Goal: Task Accomplishment & Management: Use online tool/utility

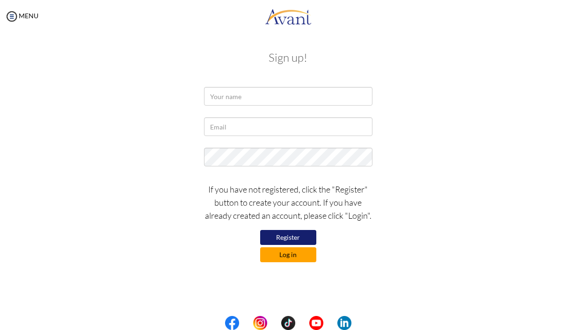
click at [300, 253] on button "Log in" at bounding box center [288, 255] width 56 height 15
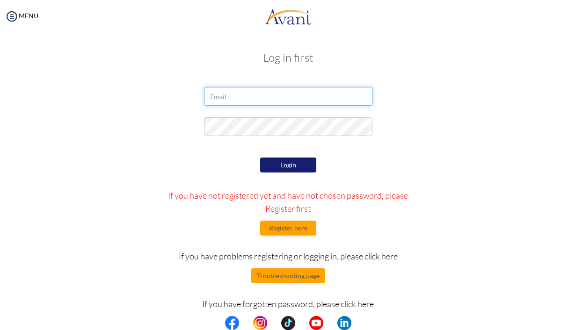
click at [251, 95] on input "email" at bounding box center [288, 96] width 168 height 19
type input "luca.marcus.salamon@gmail.com"
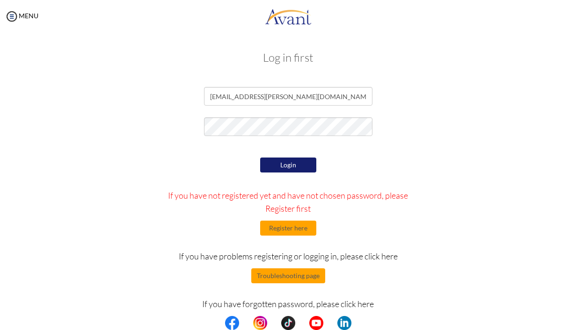
click at [303, 164] on button "Login" at bounding box center [288, 165] width 56 height 15
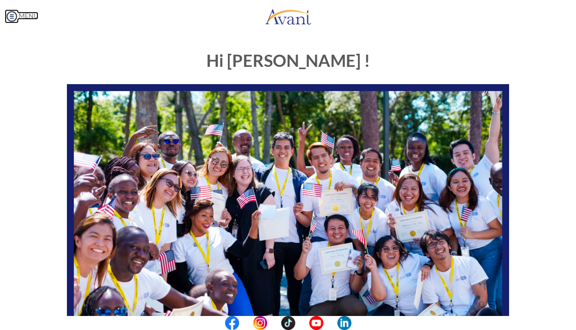
click at [9, 16] on img at bounding box center [12, 16] width 14 height 14
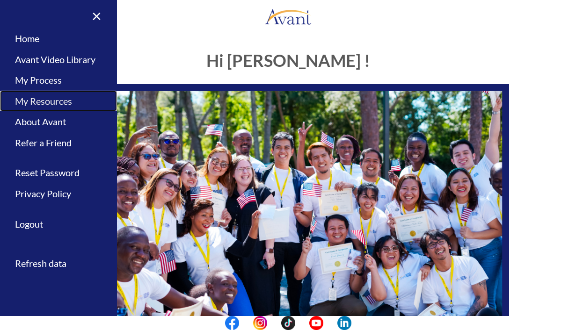
click at [52, 98] on link "My Resources" at bounding box center [58, 101] width 117 height 21
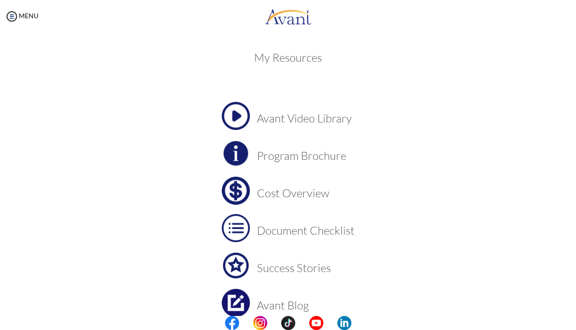
click at [237, 192] on img at bounding box center [236, 191] width 28 height 28
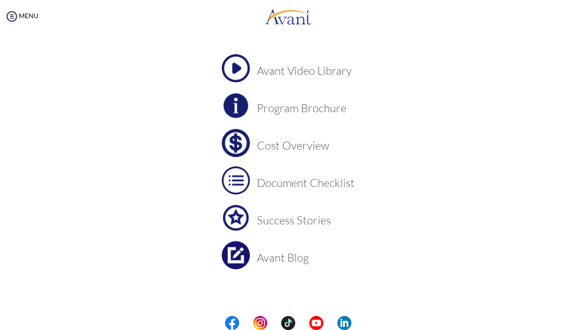
click at [235, 179] on img at bounding box center [236, 181] width 28 height 28
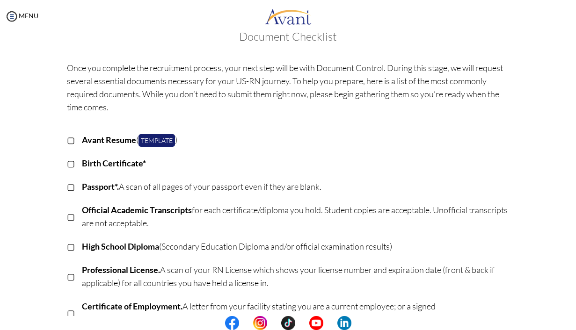
scroll to position [0, 0]
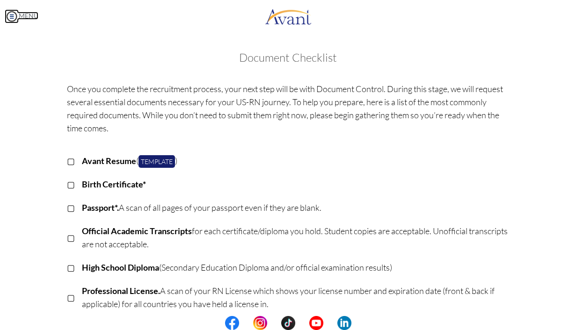
click at [9, 13] on img at bounding box center [12, 16] width 14 height 14
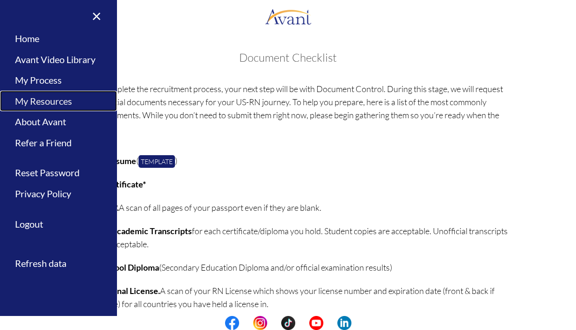
click at [54, 96] on link "My Resources" at bounding box center [58, 101] width 117 height 21
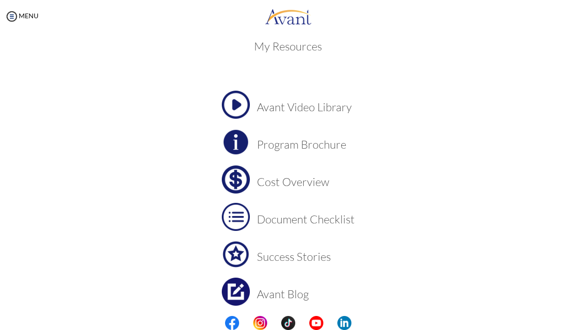
scroll to position [48, 0]
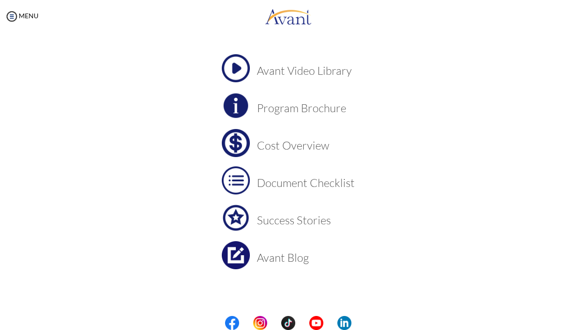
click at [240, 136] on img at bounding box center [236, 143] width 28 height 28
click at [237, 186] on img at bounding box center [236, 181] width 28 height 28
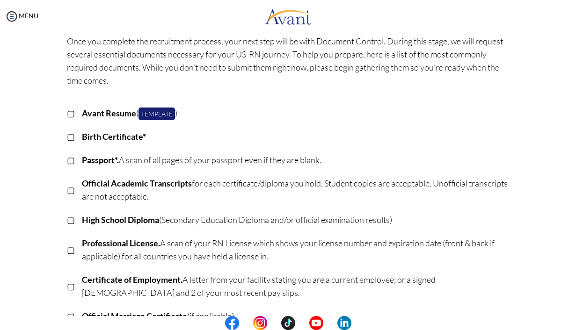
scroll to position [48, 0]
click at [168, 114] on link "Template" at bounding box center [157, 113] width 37 height 13
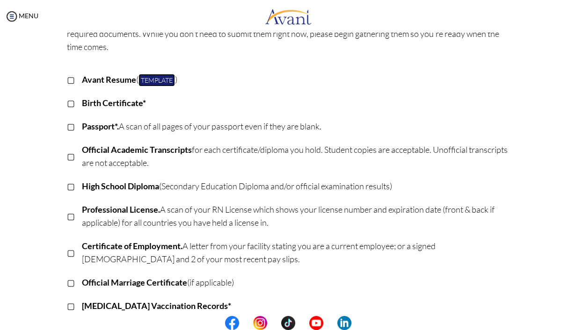
scroll to position [102, 0]
